Goal: Task Accomplishment & Management: Use online tool/utility

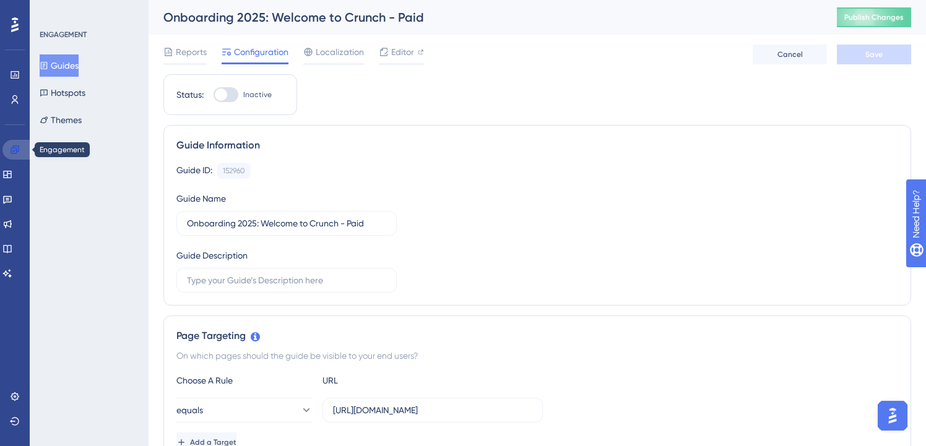
click at [11, 149] on icon at bounding box center [15, 150] width 10 height 10
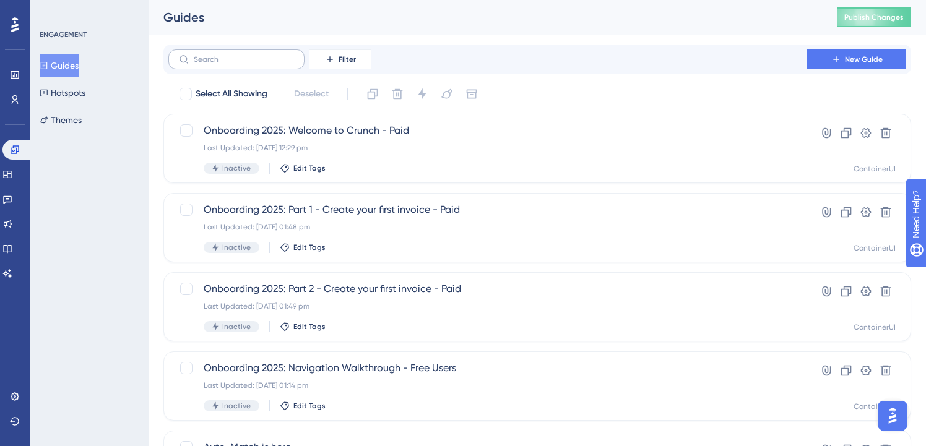
click at [274, 65] on label at bounding box center [236, 60] width 136 height 20
click at [274, 64] on input "text" at bounding box center [244, 59] width 100 height 9
click at [272, 56] on input "text" at bounding box center [244, 59] width 100 height 9
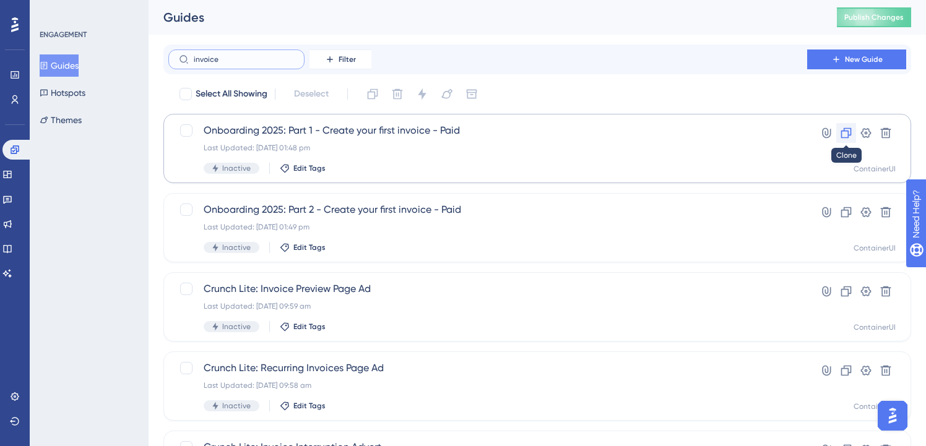
type input "invoice"
click at [846, 131] on icon at bounding box center [846, 133] width 11 height 11
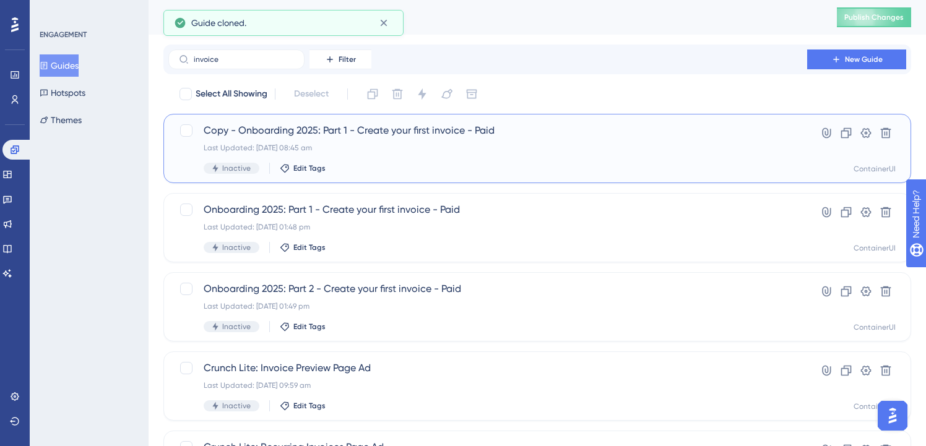
click at [324, 133] on span "Copy - Onboarding 2025: Part 1 - Create your first invoice - Paid" at bounding box center [488, 130] width 568 height 15
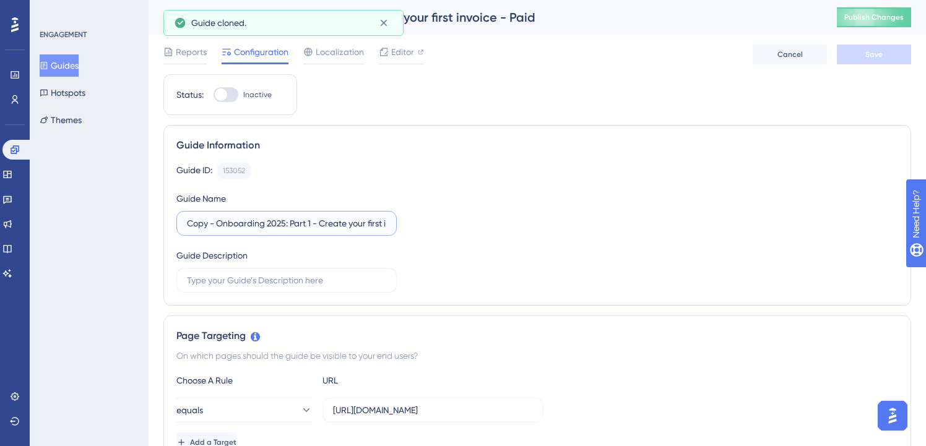
drag, startPoint x: 219, startPoint y: 225, endPoint x: 67, endPoint y: 216, distance: 152.0
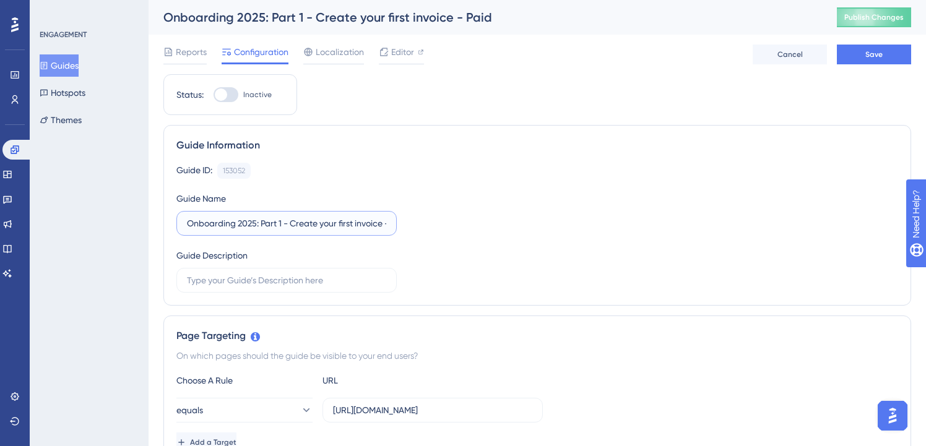
scroll to position [0, 25]
drag, startPoint x: 355, startPoint y: 218, endPoint x: 413, endPoint y: 224, distance: 57.9
click at [413, 224] on div "Guide ID: 153052 Copy Guide Name Onboarding 2025: Part 1 - Create your first in…" at bounding box center [537, 228] width 722 height 130
click at [365, 224] on input "Onboarding 2025: Part 1 - Create your first invoice - Paid" at bounding box center [286, 224] width 199 height 14
drag, startPoint x: 297, startPoint y: 225, endPoint x: 359, endPoint y: 225, distance: 61.9
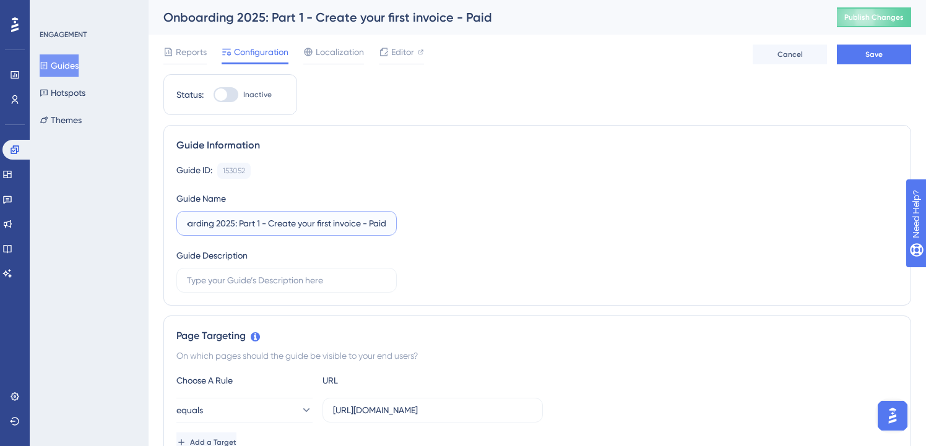
click at [359, 225] on input "Onboarding 2025: Part 1 - Create your first invoice - Paid" at bounding box center [286, 224] width 199 height 14
type input "Onboarding 2025: Part 1 - Create an expense - Paid"
click at [560, 230] on div "Guide ID: 153052 Copy Guide Name Onboarding 2025: Part 1 - Create an expense - …" at bounding box center [537, 228] width 722 height 130
click at [894, 56] on button "Save" at bounding box center [874, 55] width 74 height 20
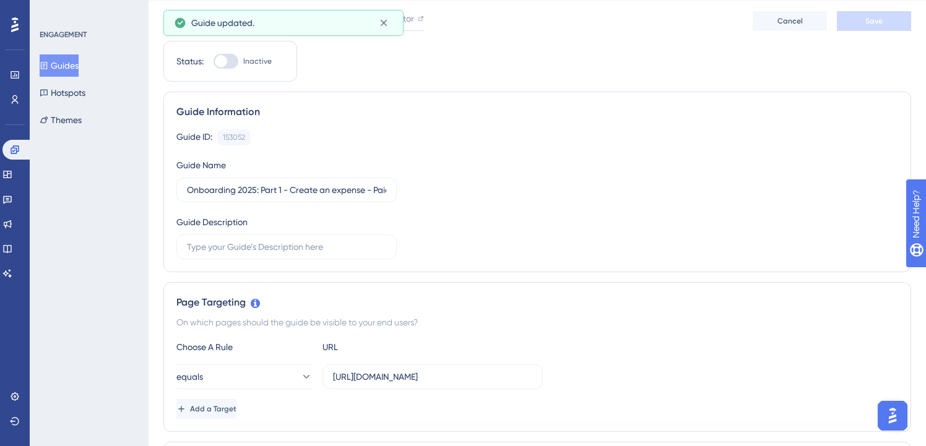
scroll to position [35, 0]
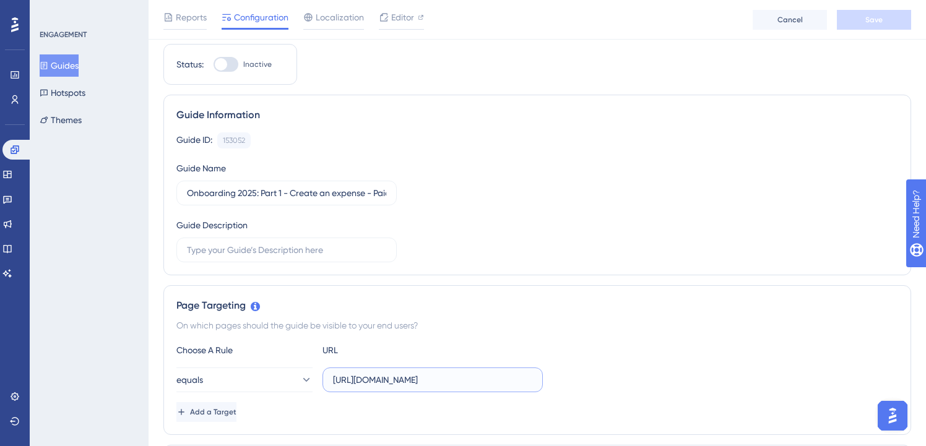
click at [436, 377] on input "https://my.crunch.co.uk/sales/invoices/" at bounding box center [432, 380] width 199 height 14
paste input "expenses/expens"
type input "https://my.crunch.co.uk/expenses/expenses/"
click at [513, 323] on div "On which pages should the guide be visible to your end users?" at bounding box center [537, 325] width 722 height 15
click at [892, 30] on div "Reports Configuration Localization Editor Cancel Save" at bounding box center [538, 20] width 778 height 40
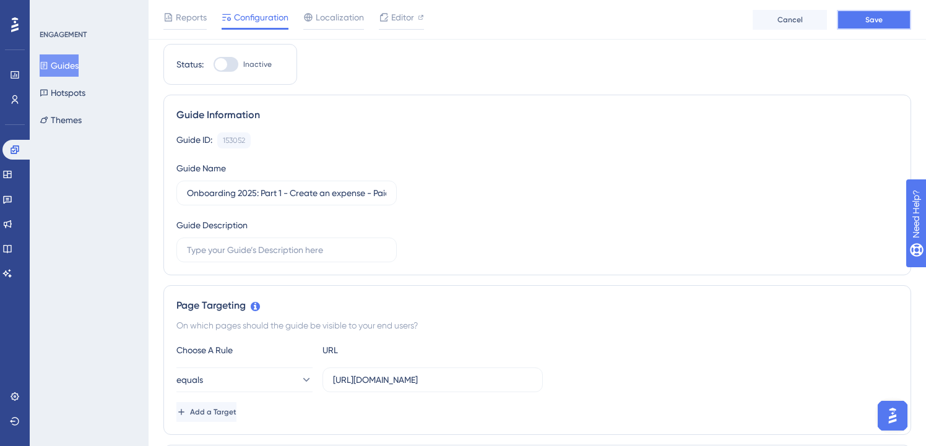
click at [892, 23] on button "Save" at bounding box center [874, 20] width 74 height 20
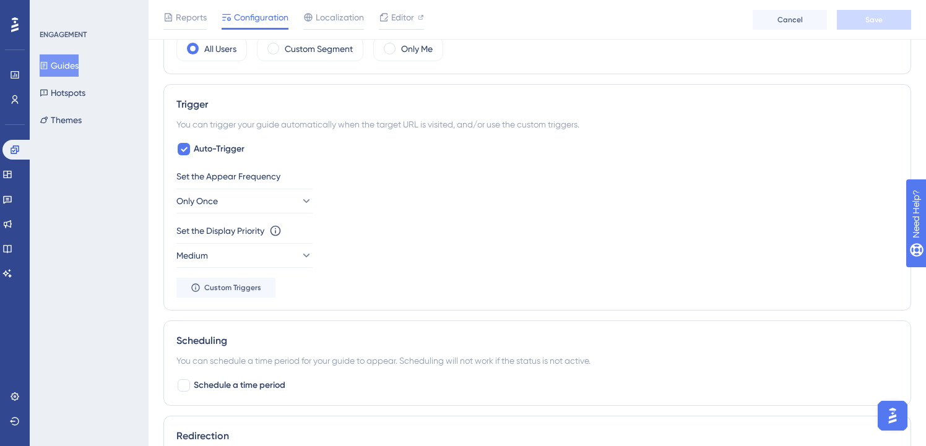
scroll to position [0, 0]
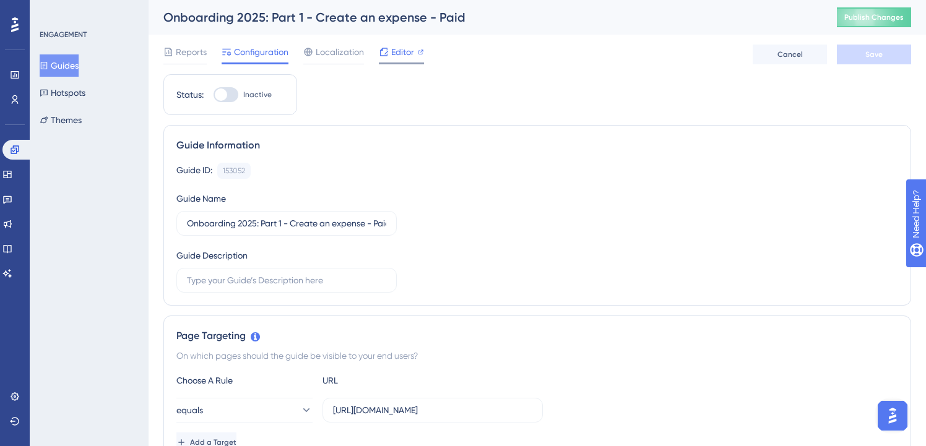
click at [396, 48] on span "Editor" at bounding box center [402, 52] width 23 height 15
